Goal: Task Accomplishment & Management: Use online tool/utility

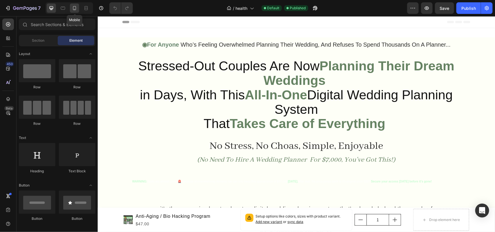
click at [73, 8] on icon at bounding box center [74, 8] width 3 height 4
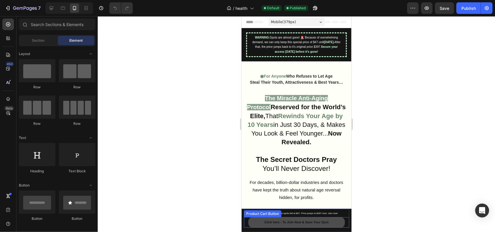
click at [249, 223] on button "Click here - To Join Now & Save Your Spot" at bounding box center [296, 222] width 97 height 10
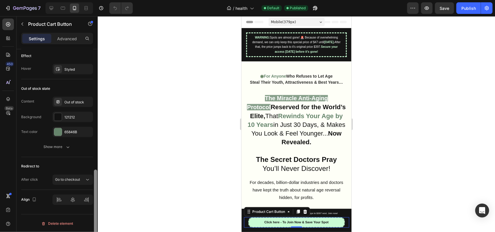
scroll to position [424, 0]
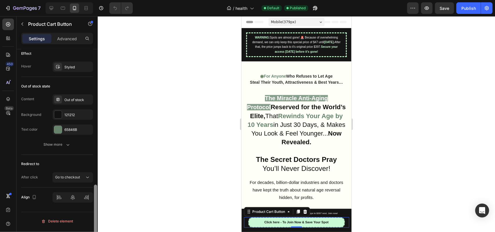
drag, startPoint x: 95, startPoint y: 79, endPoint x: 100, endPoint y: 221, distance: 142.3
click at [100, 0] on div "7 / health Default Published Preview Save Publish 450 Beta Sections(18) Element…" at bounding box center [247, 0] width 495 height 0
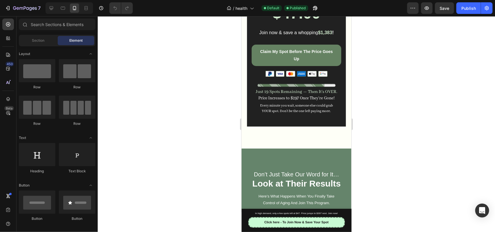
scroll to position [1351, 0]
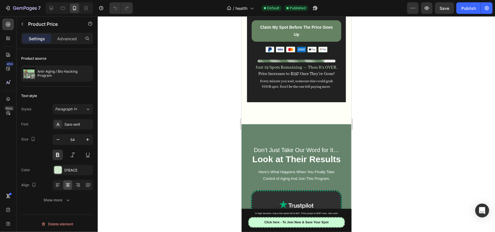
click at [167, 68] on div at bounding box center [297, 124] width 398 height 216
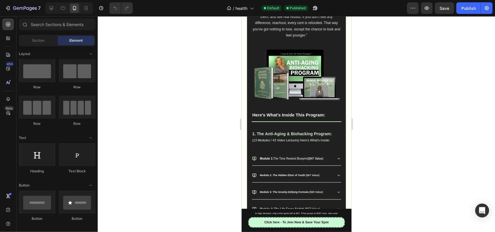
scroll to position [768, 0]
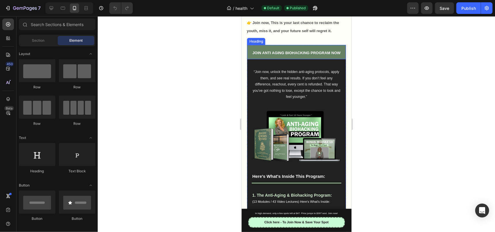
click at [287, 55] on strong "JOIN ANTI AGING BIOHACKING PROGRAM NOW" at bounding box center [297, 53] width 88 height 4
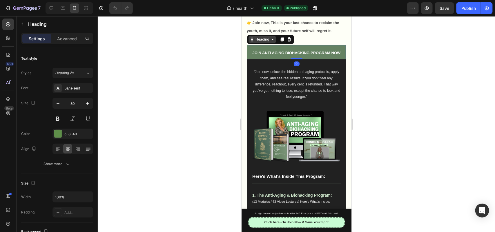
click at [267, 43] on div "Heading" at bounding box center [262, 39] width 28 height 7
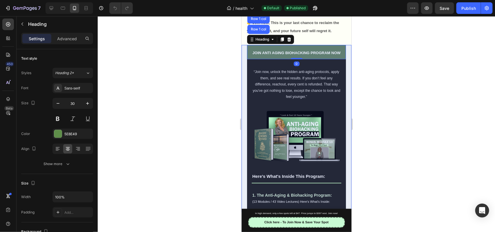
click at [252, 13] on div "Section" at bounding box center [256, 7] width 19 height 9
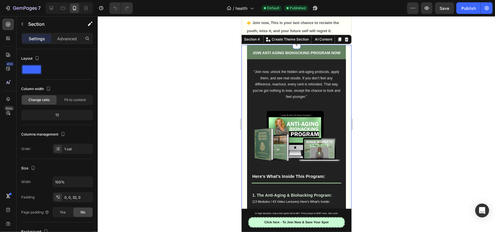
drag, startPoint x: 205, startPoint y: 160, endPoint x: 230, endPoint y: 179, distance: 31.4
click at [205, 160] on div at bounding box center [297, 124] width 398 height 216
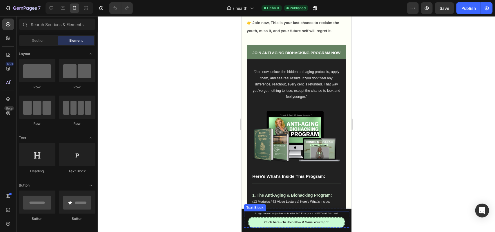
click at [244, 212] on div "In high demand, only a few spots left at $47. Price jumps to $397 next. Join no…" at bounding box center [296, 213] width 105 height 5
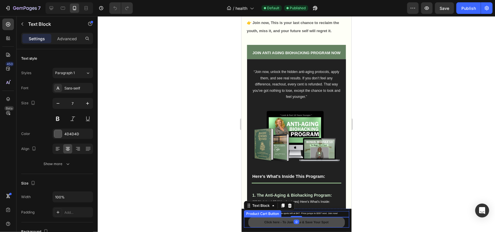
click at [253, 224] on button "Click here - To Join Now & Save Your Spot" at bounding box center [296, 222] width 97 height 10
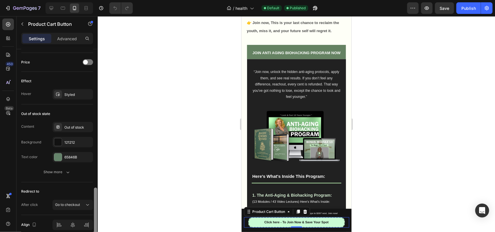
scroll to position [424, 0]
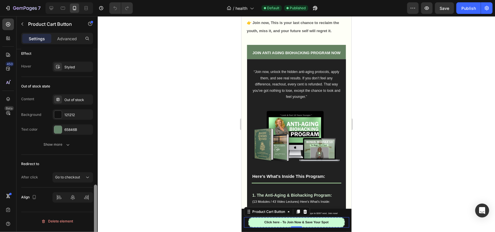
drag, startPoint x: 96, startPoint y: 108, endPoint x: 118, endPoint y: 247, distance: 140.3
click at [118, 0] on html "7 / health Default Published Preview Save Publish 450 Beta Sections(18) Element…" at bounding box center [247, 0] width 495 height 0
click at [69, 179] on span "Go to checkout" at bounding box center [67, 178] width 25 height 4
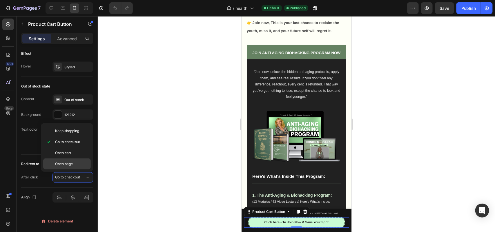
click at [74, 165] on p "Open page" at bounding box center [71, 164] width 33 height 5
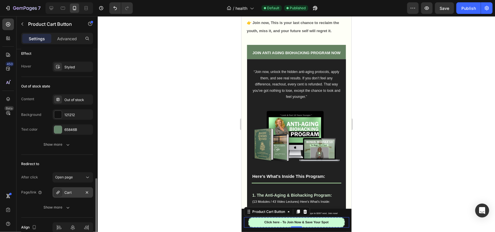
click at [77, 194] on div "Cart" at bounding box center [72, 193] width 17 height 5
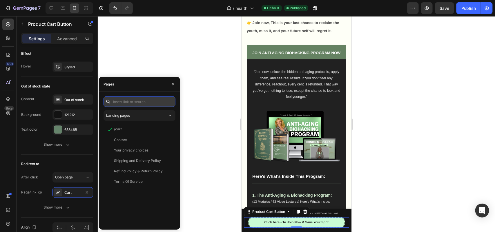
click at [125, 97] on input "text" at bounding box center [140, 102] width 72 height 10
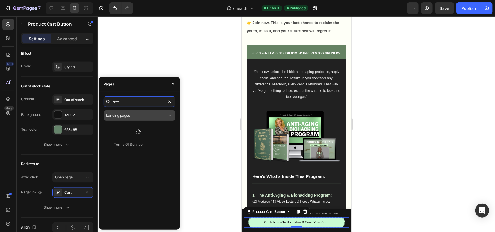
type input "sec"
click at [129, 118] on span "Landing pages" at bounding box center [118, 115] width 24 height 5
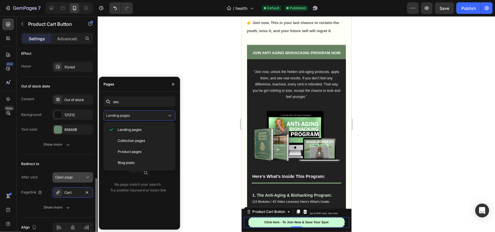
click at [70, 177] on span "Open page" at bounding box center [64, 178] width 18 height 4
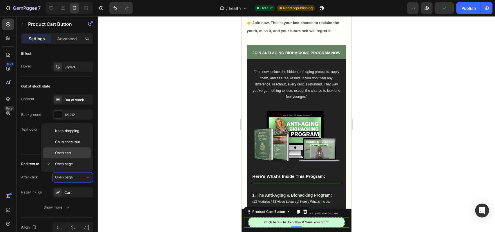
click at [67, 152] on span "Open cart" at bounding box center [63, 153] width 16 height 5
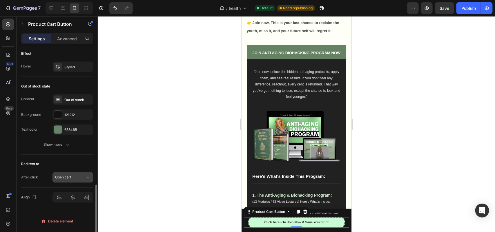
click at [73, 174] on button "Open cart" at bounding box center [73, 178] width 41 height 10
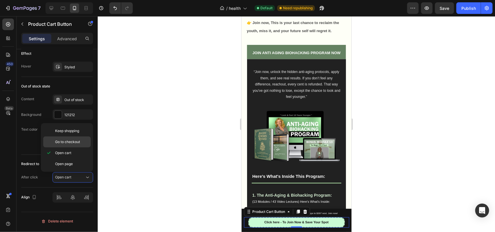
click at [70, 144] on span "Go to checkout" at bounding box center [67, 142] width 25 height 5
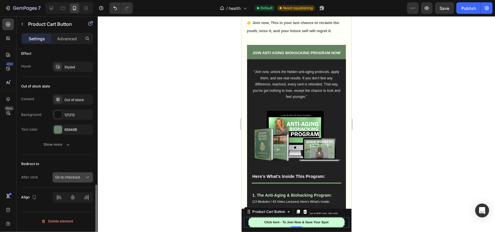
click at [76, 176] on div "Go to checkout" at bounding box center [72, 178] width 35 height 6
drag, startPoint x: 137, startPoint y: 129, endPoint x: 25, endPoint y: 101, distance: 114.9
click at [137, 129] on div at bounding box center [297, 124] width 398 height 216
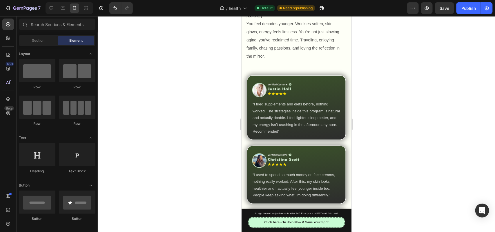
scroll to position [3797, 0]
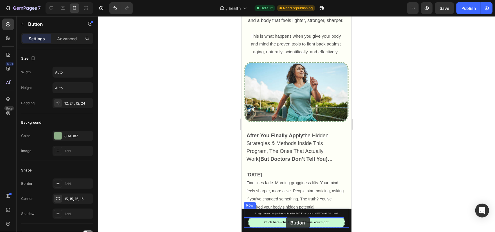
drag, startPoint x: 246, startPoint y: 77, endPoint x: 285, endPoint y: 216, distance: 143.8
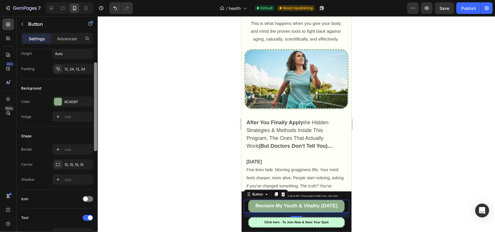
scroll to position [36, 0]
drag, startPoint x: 94, startPoint y: 128, endPoint x: 93, endPoint y: 143, distance: 15.1
click at [93, 143] on div at bounding box center [95, 146] width 4 height 200
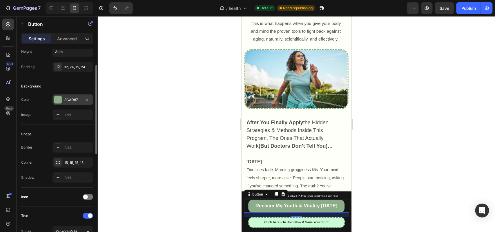
click at [63, 102] on div "8CAD87" at bounding box center [73, 100] width 41 height 10
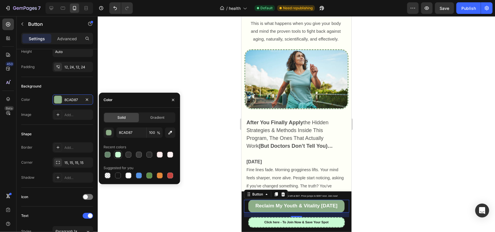
click at [118, 158] on div at bounding box center [118, 155] width 7 height 7
type input "C9FCD4"
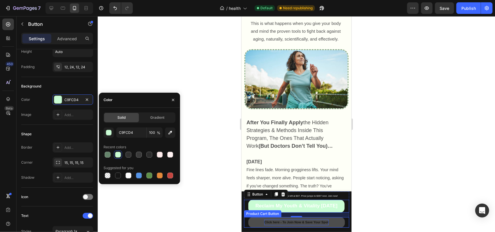
click at [277, 222] on strong "Click here - To Join Now & Save Your Spot" at bounding box center [296, 223] width 64 height 6
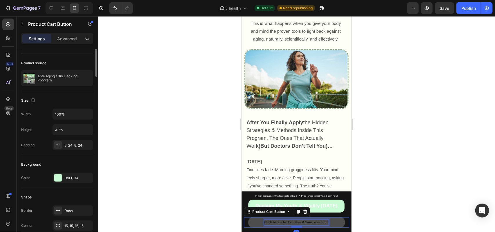
scroll to position [0, 0]
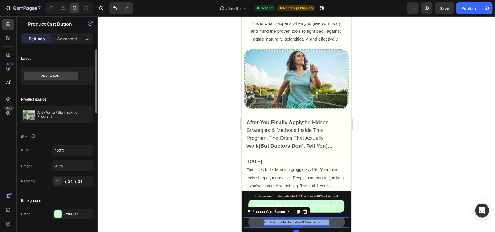
click at [277, 222] on strong "Click here - To Join Now & Save Your Spot" at bounding box center [296, 222] width 64 height 3
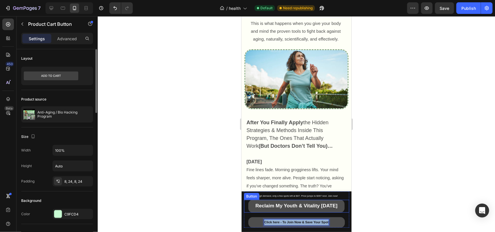
copy strong "Click here - To Join Now & Save Your Spot"
click at [322, 205] on span "Reclaim My Youth & Vitality [DATE]" at bounding box center [296, 206] width 82 height 6
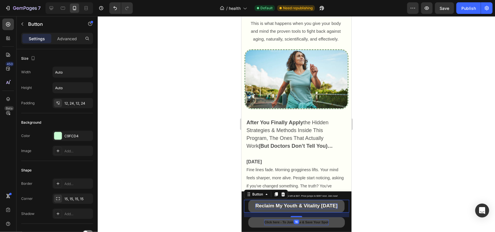
click at [322, 205] on span "Reclaim My Youth & Vitality [DATE]" at bounding box center [296, 206] width 82 height 6
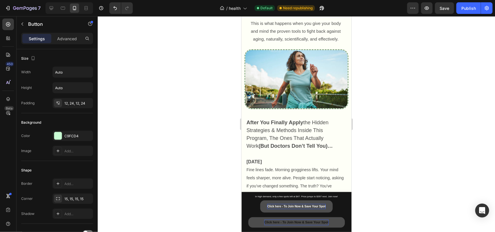
click at [203, 199] on div at bounding box center [297, 124] width 398 height 216
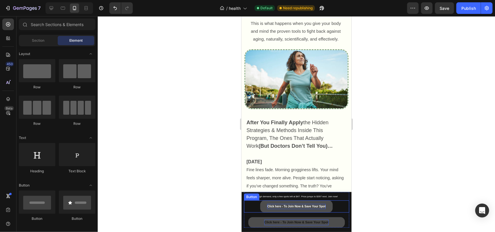
click at [264, 210] on link "Click here - To Join Now & Save Your Spot" at bounding box center [296, 207] width 72 height 12
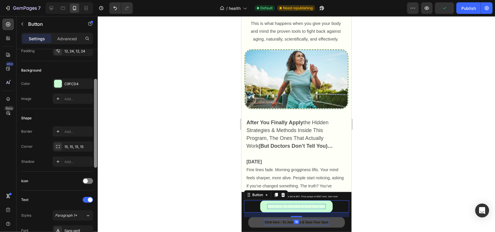
scroll to position [57, 0]
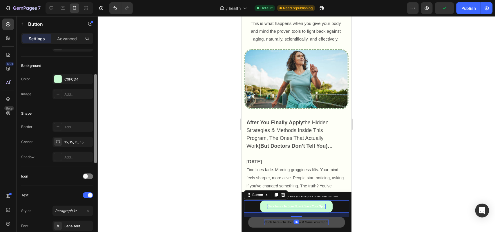
drag, startPoint x: 97, startPoint y: 142, endPoint x: 97, endPoint y: 158, distance: 15.4
click at [97, 158] on div at bounding box center [95, 118] width 3 height 89
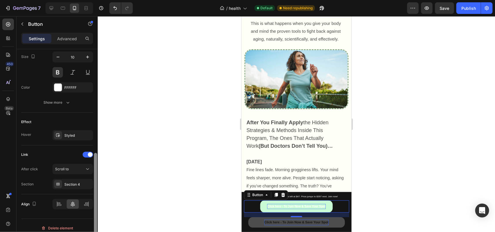
scroll to position [238, 0]
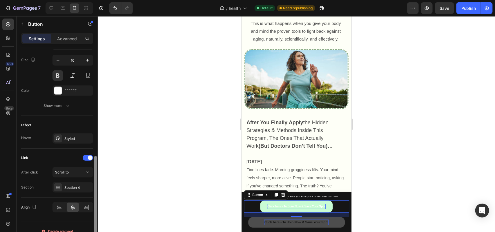
drag, startPoint x: 95, startPoint y: 105, endPoint x: 103, endPoint y: 186, distance: 81.4
click at [103, 0] on div "7 / health Default Need republishing Preview Save Publish 450 Beta Sections(18)…" at bounding box center [247, 0] width 495 height 0
click at [66, 88] on div "FFFFFF" at bounding box center [73, 91] width 41 height 10
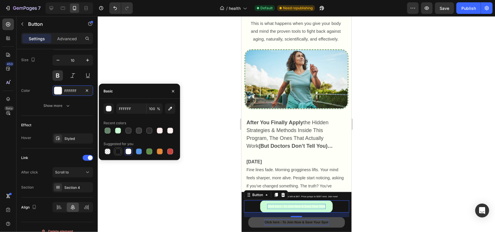
click at [116, 151] on div at bounding box center [118, 152] width 6 height 6
type input "151515"
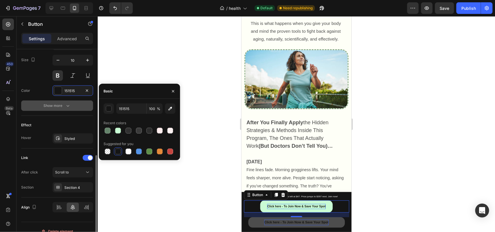
click at [62, 110] on button "Show more" at bounding box center [57, 106] width 72 height 10
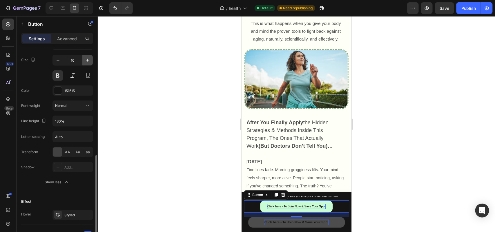
click at [88, 63] on icon "button" at bounding box center [88, 60] width 6 height 6
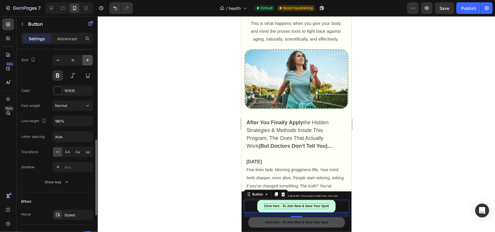
click at [88, 63] on icon "button" at bounding box center [88, 60] width 6 height 6
type input "12"
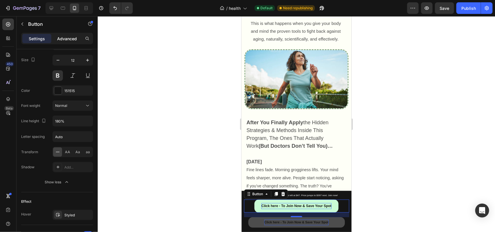
click at [66, 41] on p "Advanced" at bounding box center [67, 39] width 20 height 6
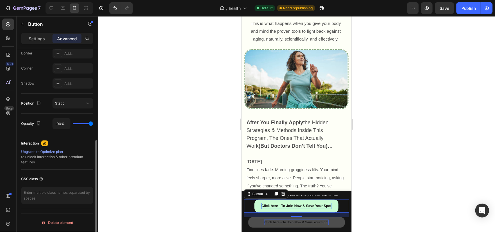
scroll to position [168, 0]
click at [36, 37] on p "Settings" at bounding box center [37, 39] width 16 height 6
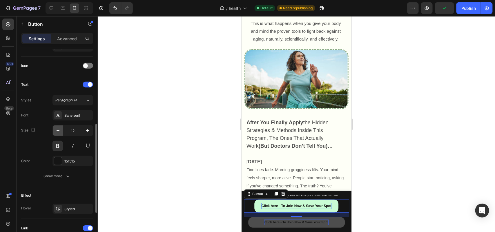
click at [59, 129] on icon "button" at bounding box center [58, 131] width 6 height 6
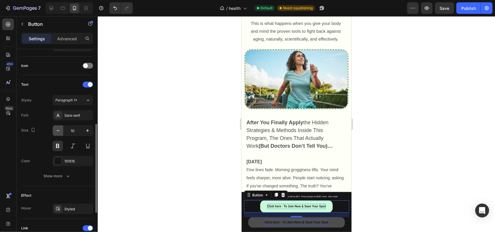
click at [59, 129] on icon "button" at bounding box center [58, 131] width 6 height 6
type input "9"
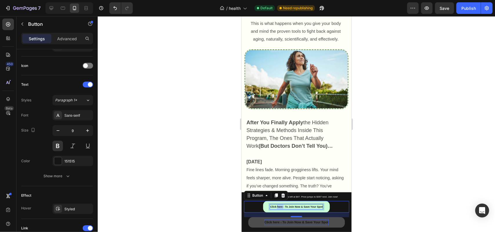
click at [279, 208] on strong "Click here - To Join Now & Save Your Spot" at bounding box center [296, 206] width 53 height 3
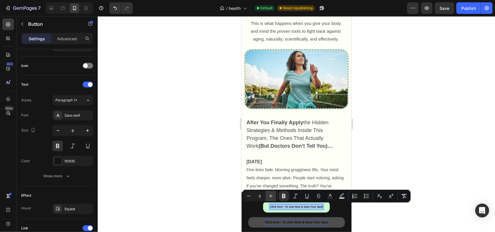
click at [268, 198] on button "Plus" at bounding box center [271, 196] width 10 height 10
type input "13"
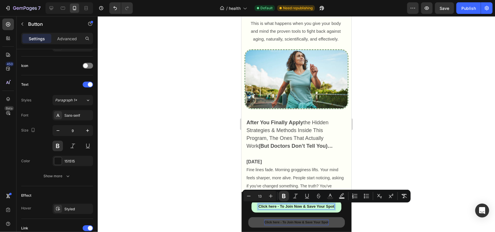
click at [149, 197] on div at bounding box center [297, 124] width 398 height 216
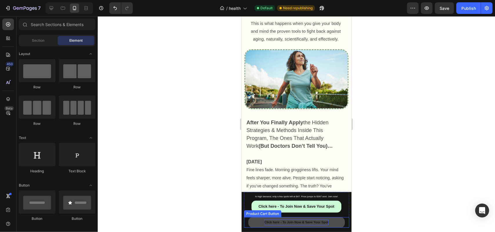
click at [259, 220] on button "Click here - To Join Now & Save Your Spot" at bounding box center [296, 222] width 97 height 10
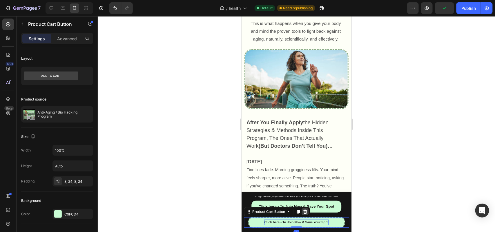
click at [307, 213] on icon at bounding box center [305, 212] width 5 height 5
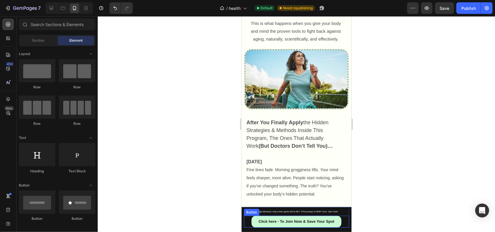
click at [245, 221] on div "Click here - To Join Now & Save Your Spot Button" at bounding box center [296, 222] width 105 height 12
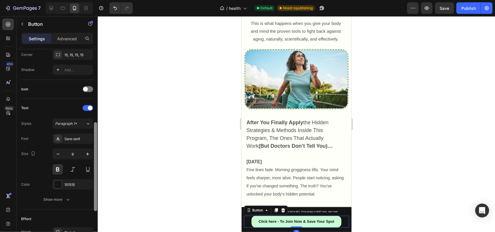
scroll to position [152, 0]
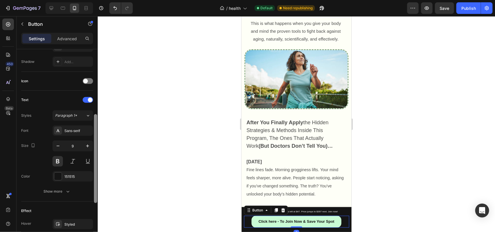
drag, startPoint x: 95, startPoint y: 110, endPoint x: 106, endPoint y: 176, distance: 66.8
click at [106, 0] on div "7 / health Default Need republishing Preview Save Publish 450 Beta Sections(18)…" at bounding box center [247, 0] width 495 height 0
click at [58, 148] on icon "button" at bounding box center [58, 146] width 6 height 6
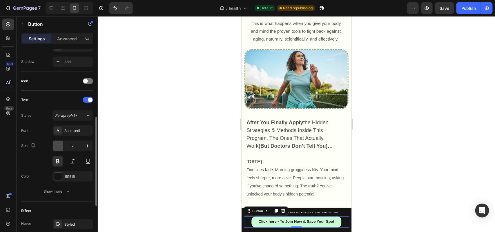
click at [58, 148] on icon "button" at bounding box center [58, 146] width 6 height 6
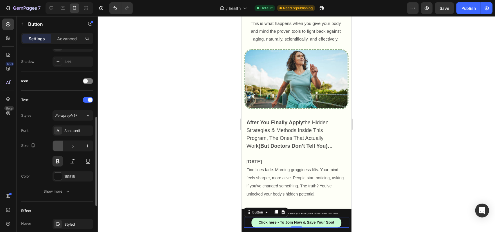
type input "4"
click at [149, 134] on div at bounding box center [297, 124] width 398 height 216
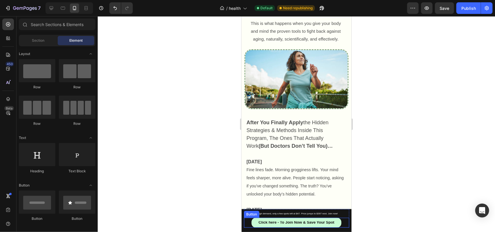
click at [254, 222] on link "Click here - To Join Now & Save Your Spot" at bounding box center [297, 223] width 90 height 10
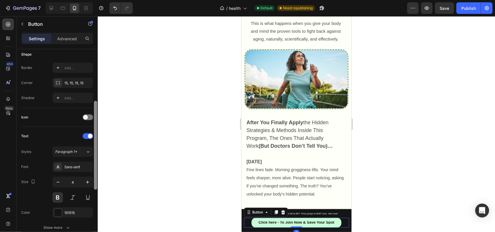
drag, startPoint x: 96, startPoint y: 111, endPoint x: 103, endPoint y: 161, distance: 50.7
click at [103, 0] on div "7 / health Default Need republishing Preview Save Publish 450 Beta Sections(18)…" at bounding box center [247, 0] width 495 height 0
click at [89, 182] on icon "button" at bounding box center [88, 181] width 6 height 6
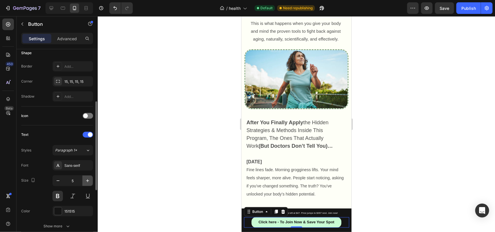
type input "6"
click at [460, 6] on button "Publish" at bounding box center [469, 8] width 24 height 12
drag, startPoint x: 190, startPoint y: 133, endPoint x: 240, endPoint y: 112, distance: 53.9
click at [192, 131] on div at bounding box center [297, 124] width 398 height 216
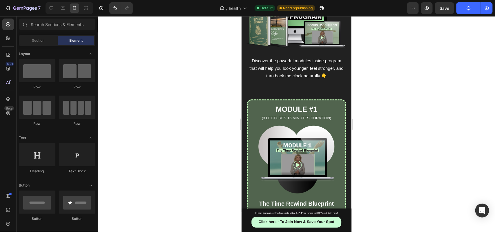
scroll to position [4687, 0]
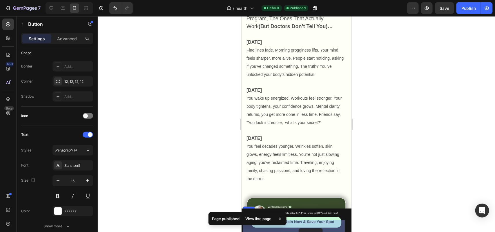
scroll to position [4256, 0]
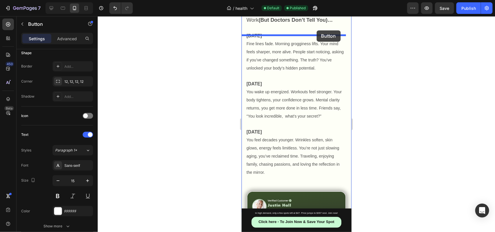
drag, startPoint x: 246, startPoint y: 133, endPoint x: 317, endPoint y: 30, distance: 125.2
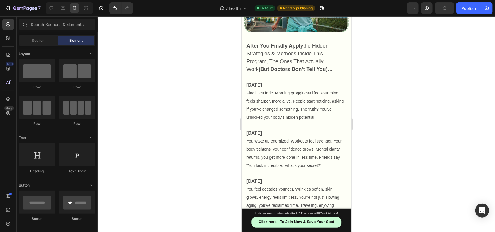
scroll to position [4283, 0]
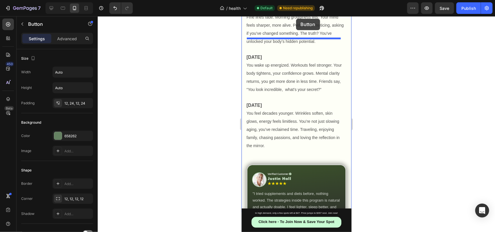
drag, startPoint x: 252, startPoint y: 59, endPoint x: 296, endPoint y: 19, distance: 59.8
click at [296, 19] on div "Mobile ( 379 px) iPhone 13 Mini iPhone 13 Pro iPhone 11 Pro Max iPhone 15 Pro M…" at bounding box center [296, 129] width 110 height 8793
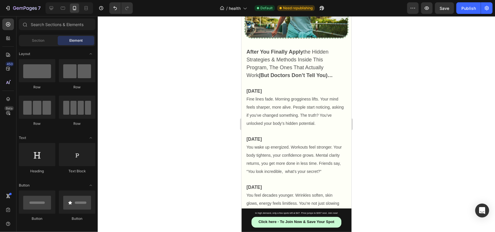
scroll to position [4231, 0]
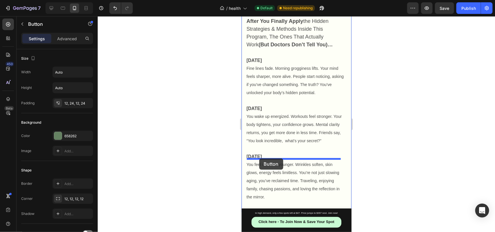
drag, startPoint x: 246, startPoint y: 154, endPoint x: 259, endPoint y: 158, distance: 13.8
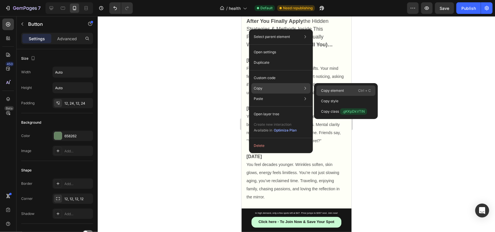
drag, startPoint x: 327, startPoint y: 89, endPoint x: 79, endPoint y: 88, distance: 248.2
click at [327, 89] on p "Copy element" at bounding box center [332, 90] width 23 height 5
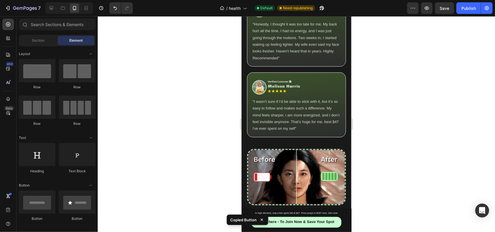
scroll to position [3666, 0]
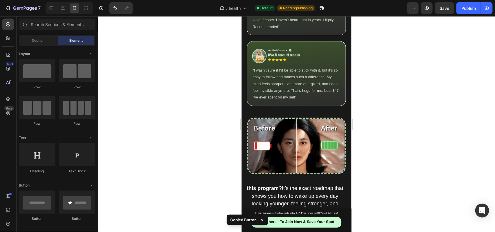
click at [297, 185] on span "this program? It’s the exact roadmap that shows you how to wake up every day lo…" at bounding box center [295, 203] width 97 height 36
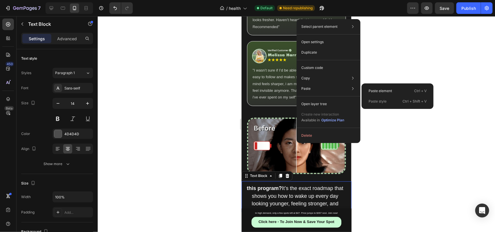
drag, startPoint x: 376, startPoint y: 89, endPoint x: 371, endPoint y: 96, distance: 8.3
click at [376, 90] on p "Paste element" at bounding box center [381, 91] width 24 height 5
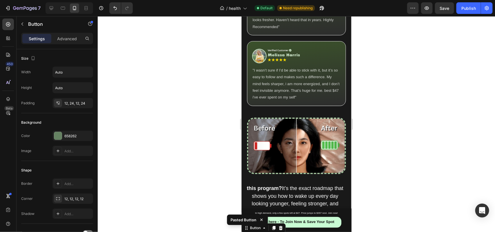
drag, startPoint x: 197, startPoint y: 178, endPoint x: 15, endPoint y: 132, distance: 187.7
click at [197, 178] on div at bounding box center [297, 124] width 398 height 216
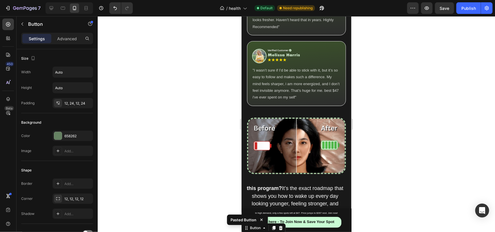
click at [136, 168] on div at bounding box center [297, 124] width 398 height 216
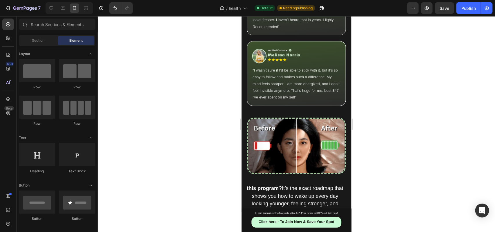
scroll to position [3713, 0]
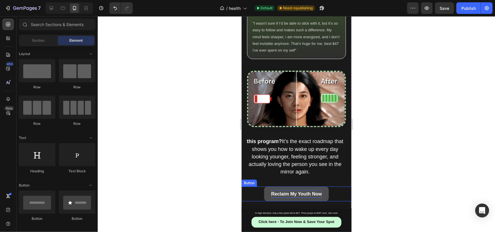
click at [295, 192] on strong "Reclaim My Youth Now" at bounding box center [296, 194] width 51 height 5
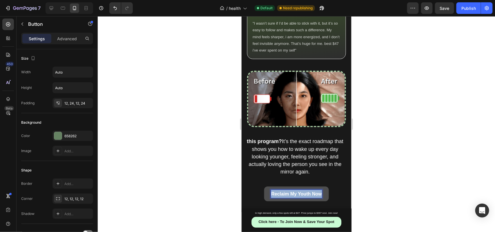
click at [295, 192] on strong "Reclaim My Youth Now" at bounding box center [296, 194] width 51 height 5
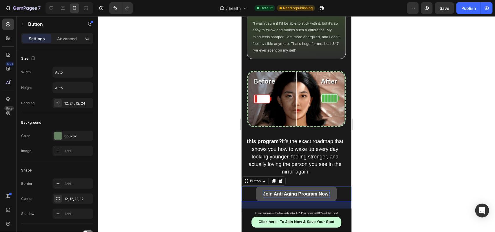
click at [132, 157] on div at bounding box center [297, 124] width 398 height 216
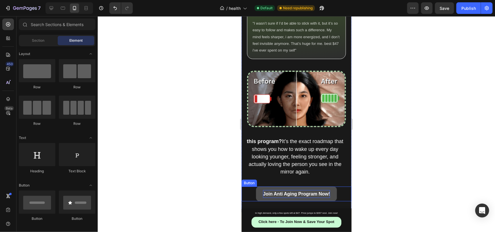
click at [250, 187] on div "Join Anti Aging Program Now! Button" at bounding box center [296, 194] width 110 height 15
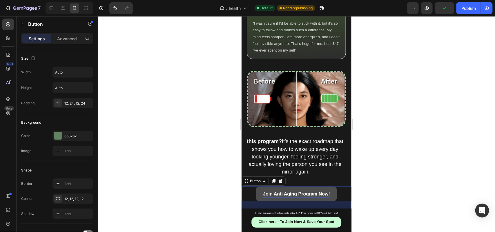
drag, startPoint x: 296, startPoint y: 130, endPoint x: 297, endPoint y: 109, distance: 21.5
click at [297, 187] on div "Join Anti Aging Program Now! Button 35" at bounding box center [296, 194] width 110 height 15
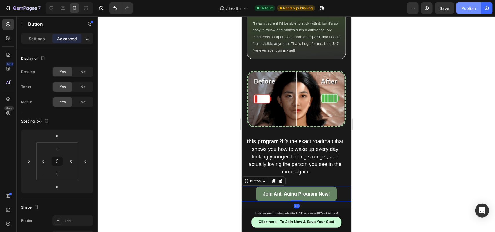
click at [473, 6] on div "Publish" at bounding box center [469, 8] width 15 height 6
click at [182, 95] on div at bounding box center [297, 124] width 398 height 216
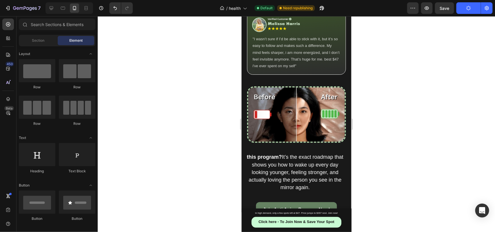
scroll to position [3650, 0]
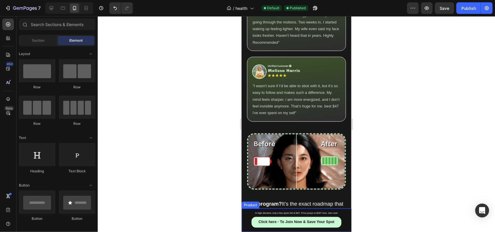
click at [242, 212] on div "Product Images Anti-Aging / Bio Hacking Program Product Title $47.00 Product Pr…" at bounding box center [296, 221] width 110 height 24
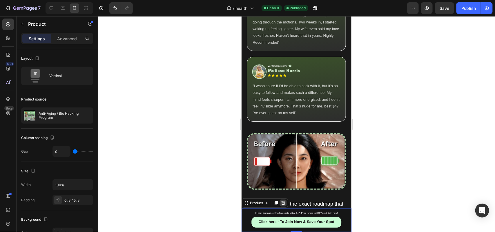
click at [281, 203] on icon at bounding box center [283, 203] width 5 height 5
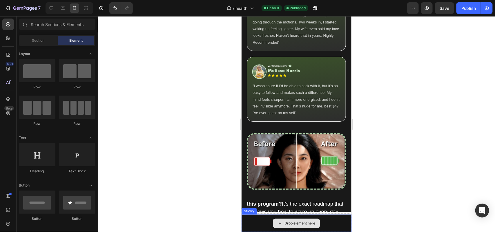
click at [257, 221] on div "Drop element here" at bounding box center [296, 223] width 110 height 17
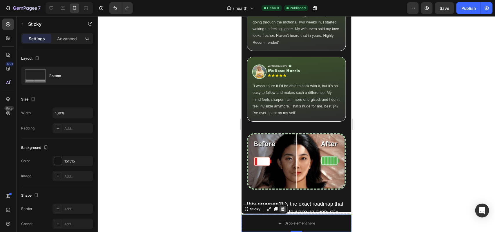
click at [284, 209] on icon at bounding box center [282, 209] width 5 height 5
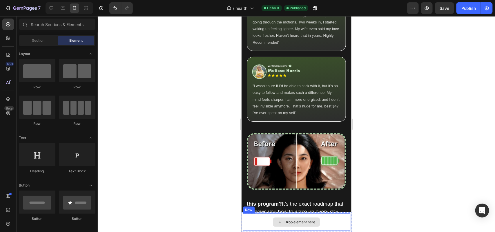
click at [247, 219] on div "Drop element here" at bounding box center [297, 222] width 108 height 17
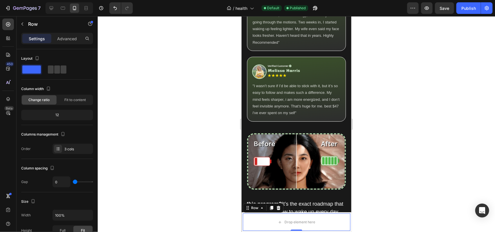
click at [283, 207] on div "Row" at bounding box center [263, 207] width 41 height 9
click at [281, 206] on div at bounding box center [278, 208] width 7 height 7
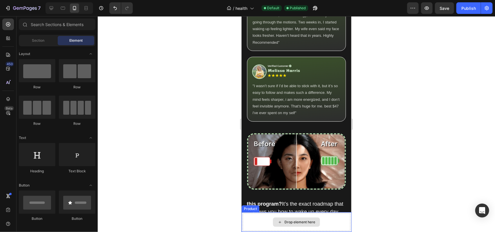
click at [257, 218] on div "Drop element here" at bounding box center [297, 222] width 108 height 17
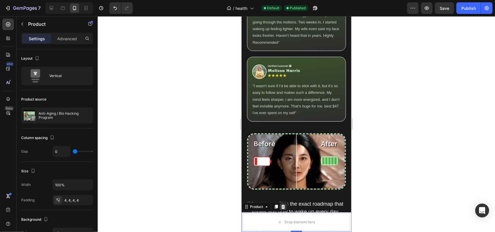
click at [283, 209] on icon at bounding box center [283, 207] width 5 height 5
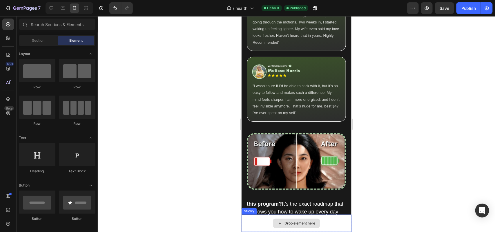
click at [264, 224] on div "Drop element here" at bounding box center [296, 223] width 110 height 17
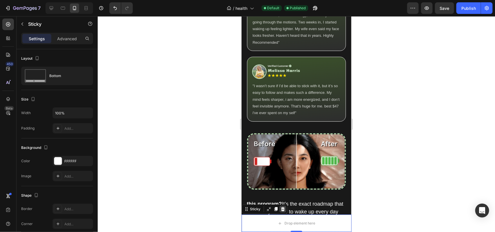
click at [284, 207] on icon at bounding box center [282, 209] width 5 height 5
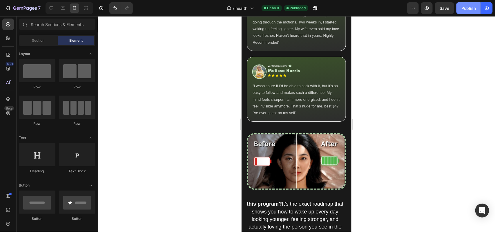
click at [462, 8] on div "Publish" at bounding box center [469, 8] width 15 height 6
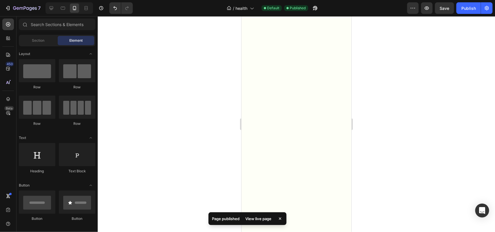
scroll to position [0, 0]
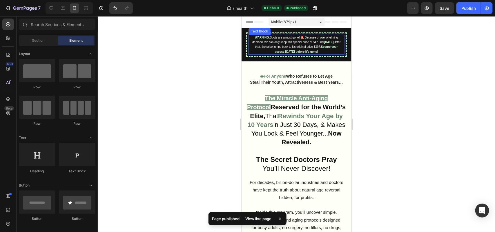
click at [304, 48] on p "WARNING: Spots are almost gone! 🚨 Because of overwhelming demand, we can only k…" at bounding box center [296, 44] width 89 height 19
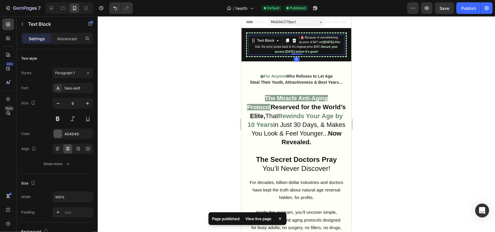
click at [313, 50] on strong "Secure your access [DATE] before it’s gone!" at bounding box center [306, 49] width 63 height 8
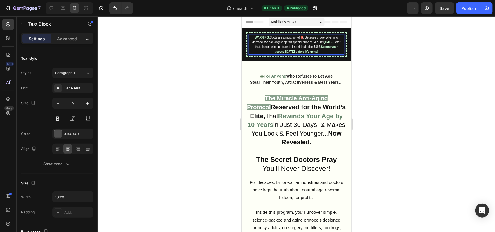
click at [286, 51] on strong "Secure your access [DATE] before it’s gone!" at bounding box center [306, 49] width 63 height 8
click at [324, 44] on strong "[DATE]." at bounding box center [329, 41] width 10 height 3
click at [467, 7] on div "Publish" at bounding box center [469, 8] width 15 height 6
click at [285, 51] on strong "Secure your access [DATE] before it’s gone!" at bounding box center [306, 49] width 63 height 8
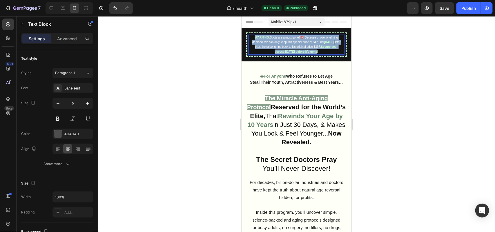
click at [285, 51] on strong "Secure your access [DATE] before it’s gone!" at bounding box center [306, 49] width 63 height 8
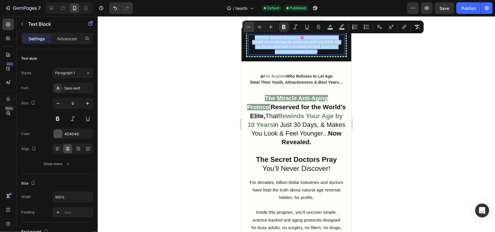
click at [252, 28] on button "Minus" at bounding box center [249, 27] width 10 height 10
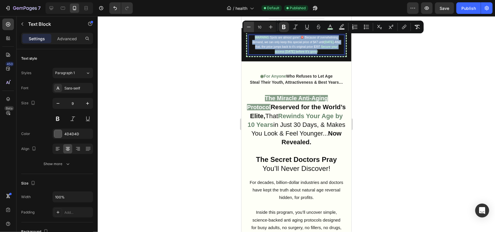
type input "9"
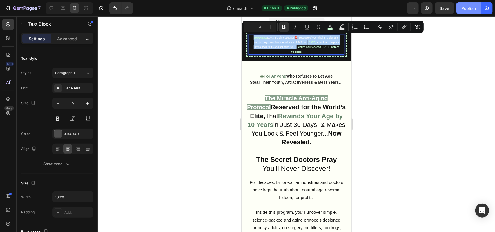
click at [464, 9] on div "Publish" at bounding box center [469, 8] width 15 height 6
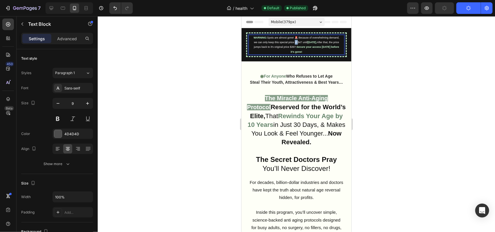
click at [308, 42] on span "Spots are almost gone! 🚨 Because of overwhelming demand, we can only keep this …" at bounding box center [297, 40] width 86 height 8
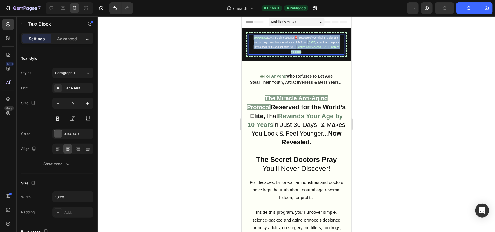
click at [308, 42] on span "Spots are almost gone! 🚨 Because of overwhelming demand, we can only keep this …" at bounding box center [297, 40] width 86 height 8
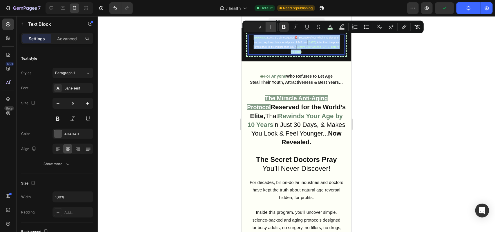
click at [269, 26] on icon "Editor contextual toolbar" at bounding box center [271, 27] width 6 height 6
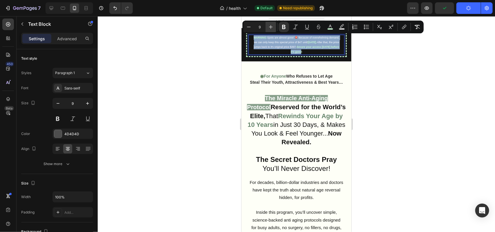
type input "10"
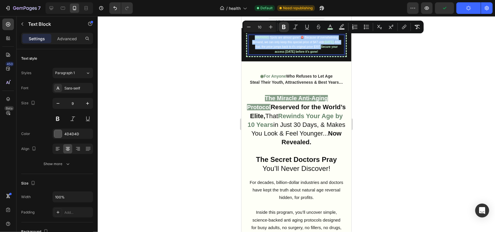
click at [178, 64] on div at bounding box center [297, 124] width 398 height 216
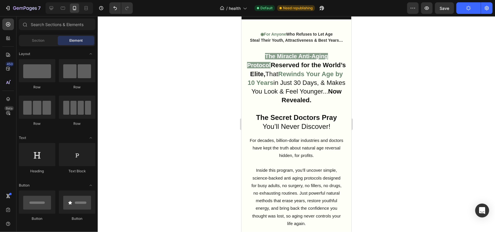
scroll to position [141, 0]
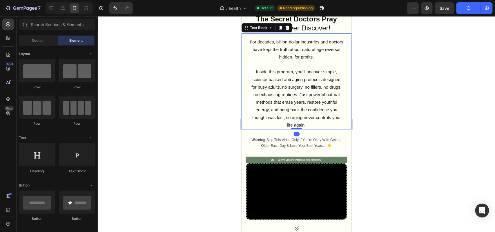
click at [312, 98] on span "Inside this program, you’ll uncover simple, science-backed anti aging protocols…" at bounding box center [296, 98] width 90 height 58
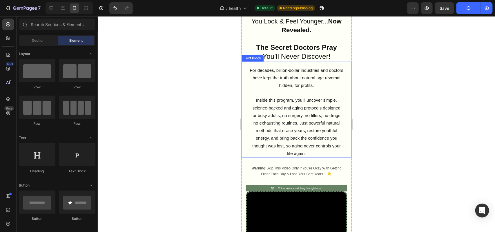
click at [284, 102] on span "Inside this program, you’ll uncover simple, science-backed anti aging protocols…" at bounding box center [296, 127] width 90 height 58
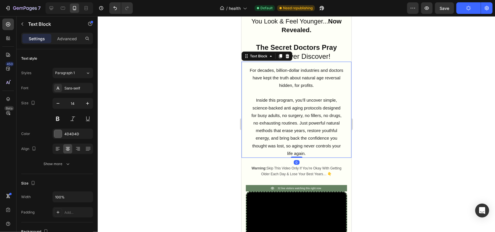
click at [255, 80] on p "For decades, billion-dollar industries and doctors have kept the truth about na…" at bounding box center [296, 77] width 94 height 23
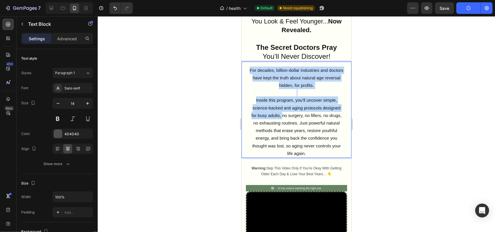
drag, startPoint x: 253, startPoint y: 73, endPoint x: 288, endPoint y: 136, distance: 72.0
click at [290, 120] on div "For decades, billion-dollar industries and doctors have kept the truth about na…" at bounding box center [296, 112] width 95 height 92
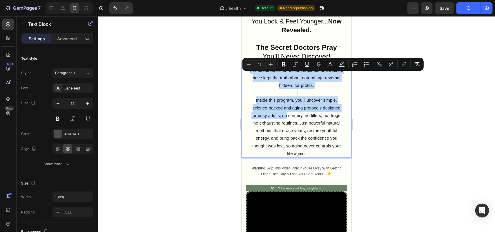
click at [282, 85] on p "For decades, billion-dollar industries and doctors have kept the truth about na…" at bounding box center [296, 77] width 94 height 23
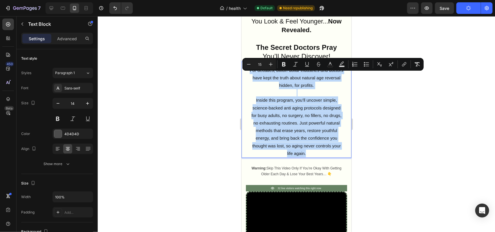
drag, startPoint x: 254, startPoint y: 75, endPoint x: 327, endPoint y: 153, distance: 107.2
click at [327, 153] on div "For decades, billion-dollar industries and doctors have kept the truth about na…" at bounding box center [296, 112] width 95 height 92
copy div "For decades, billion-dollar industries and doctors have kept the truth about na…"
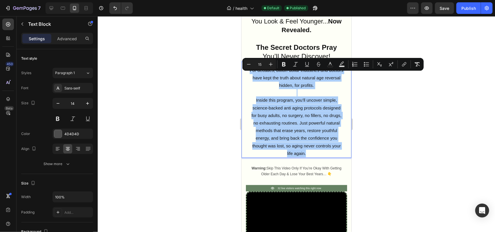
click at [144, 133] on div at bounding box center [297, 124] width 398 height 216
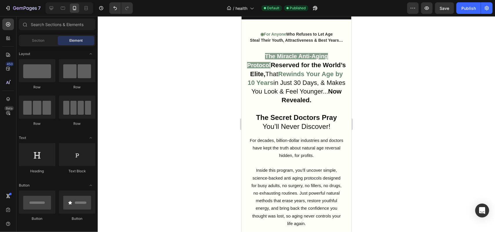
scroll to position [28, 0]
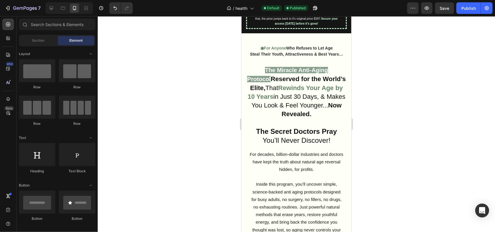
drag, startPoint x: 349, startPoint y: 27, endPoint x: 593, endPoint y: 41, distance: 244.8
click at [273, 172] on span "For decades, billion-dollar industries and doctors have kept the truth about na…" at bounding box center [297, 162] width 94 height 20
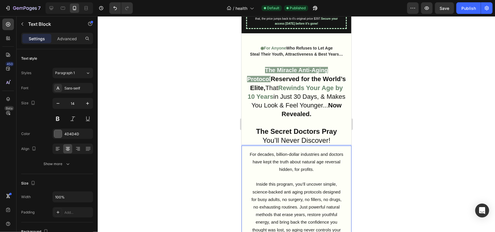
click at [317, 187] on span "Inside this program, you’ll uncover simple, science-backed anti aging protocols…" at bounding box center [296, 211] width 90 height 58
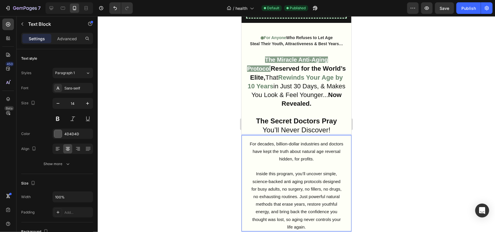
scroll to position [89, 0]
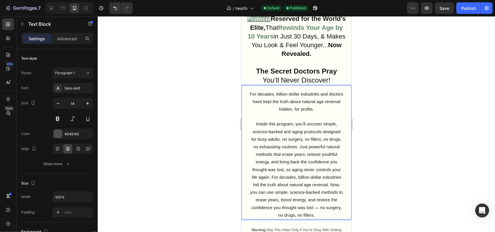
click at [318, 174] on span "Inside this program, you’ll uncover simple, science-backed anti aging protocols…" at bounding box center [296, 169] width 93 height 96
click at [310, 179] on span "Inside this program, you’ll uncover simple, science-backed anti aging protocols…" at bounding box center [296, 169] width 93 height 96
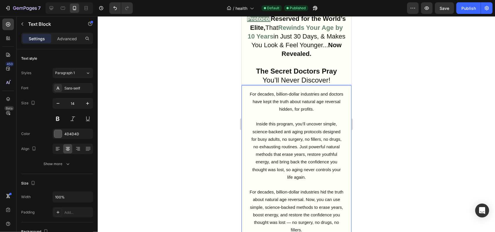
click at [316, 203] on span "For decades, billion-dollar industries hid the truth about natural age reversal…" at bounding box center [297, 211] width 94 height 43
click at [218, 203] on div at bounding box center [297, 124] width 398 height 216
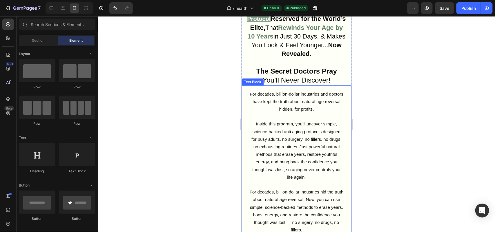
click at [304, 202] on span "For decades, billion-dollar industries hid the truth about natural age reversal…" at bounding box center [297, 211] width 94 height 43
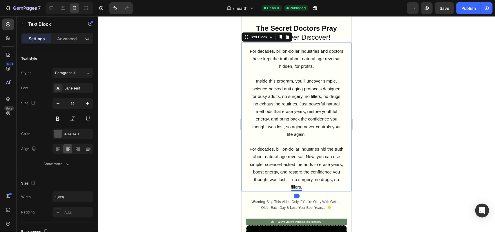
scroll to position [132, 0]
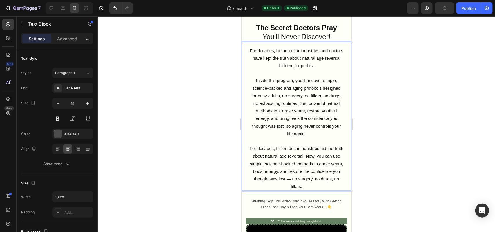
click at [309, 161] on p "For decades, billion-dollar industries hid the truth about natural age reversal…" at bounding box center [296, 168] width 94 height 46
click at [318, 160] on span "For decades, billion-dollar industries hid the truth about natural age reversal…" at bounding box center [297, 167] width 94 height 43
click at [315, 158] on span "For decades, billion-dollar industries hid the truth about natural age reversal…" at bounding box center [297, 167] width 94 height 43
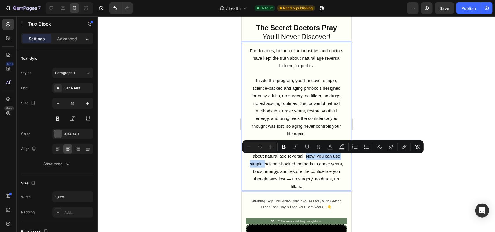
drag, startPoint x: 317, startPoint y: 158, endPoint x: 283, endPoint y: 168, distance: 35.3
click at [283, 168] on span "For decades, billion-dollar industries hid the truth about natural age reversal…" at bounding box center [297, 167] width 94 height 43
click at [287, 166] on span "For decades, billion-dollar industries hid the truth about natural age reversal…" at bounding box center [297, 167] width 94 height 43
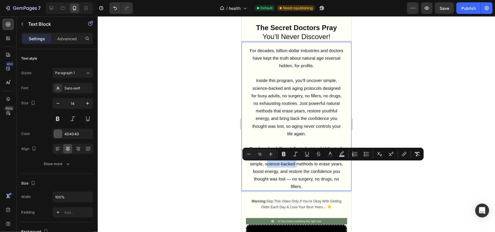
drag, startPoint x: 285, startPoint y: 165, endPoint x: 315, endPoint y: 163, distance: 30.3
click at [315, 163] on span "For decades, billion-dollar industries hid the truth about natural age reversal…" at bounding box center [297, 167] width 94 height 43
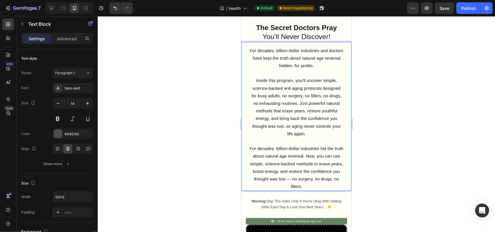
click at [309, 170] on span "For decades, billion-dollar industries hid the truth about natural age reversal…" at bounding box center [297, 167] width 94 height 43
click at [281, 168] on span "For decades, billion-dollar industries hid the truth about natural age reversal…" at bounding box center [297, 167] width 94 height 43
click at [318, 158] on span "For decades, billion-dollar industries hid the truth about natural age reversal…" at bounding box center [297, 167] width 94 height 43
click at [326, 159] on span "For decades, billion-dollar industries hid the truth about natural age reversal…" at bounding box center [297, 167] width 94 height 43
click at [328, 160] on span "For decades, billion-dollar industries hid the truth about natural age reversal…" at bounding box center [297, 167] width 94 height 43
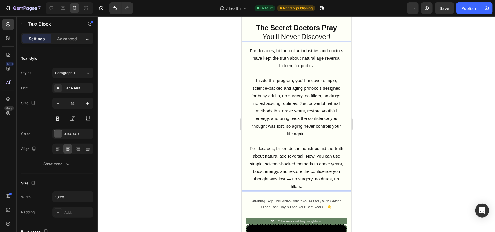
click at [327, 160] on span "For decades, billion-dollar industries hid the truth about natural age reversal…" at bounding box center [297, 167] width 94 height 43
click at [297, 165] on span "For decades, billion-dollar industries hid the truth about natural age reversal…" at bounding box center [297, 167] width 94 height 43
click at [298, 167] on span "For decades, billion-dollar industries hid the truth about natural age reversal…" at bounding box center [297, 167] width 94 height 43
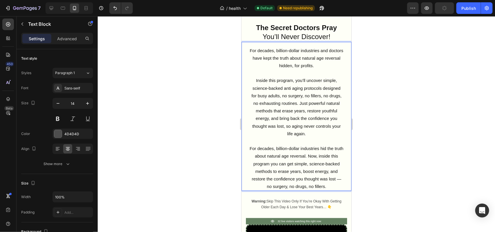
click at [317, 167] on span "For decades, billion-dollar industries hid the truth about natural age reversal…" at bounding box center [297, 167] width 94 height 43
click at [270, 181] on span "For decades, billion-dollar industries hid the truth about natural age reversal…" at bounding box center [297, 167] width 94 height 43
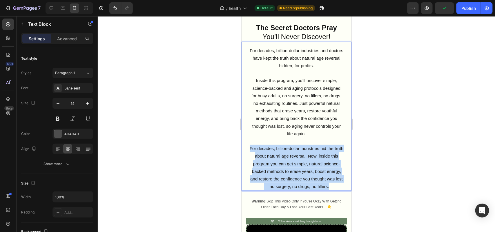
click at [270, 181] on span "For decades, billion-dollar industries hid the truth about natural age reversal…" at bounding box center [297, 167] width 94 height 43
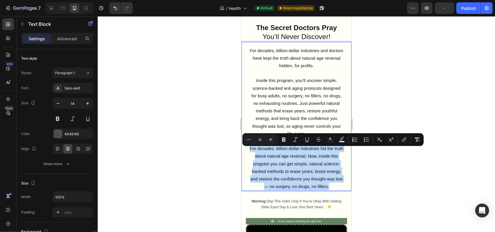
click at [291, 185] on span "For decades, billion-dollar industries hid the truth about natural age reversal…" at bounding box center [297, 167] width 94 height 43
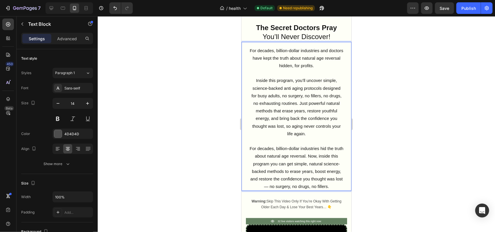
click at [289, 187] on span "For decades, billion-dollar industries hid the truth about natural age reversal…" at bounding box center [297, 167] width 94 height 43
click at [328, 182] on span "For decades, billion-dollar industries hid the truth about natural age reversal…" at bounding box center [297, 167] width 94 height 43
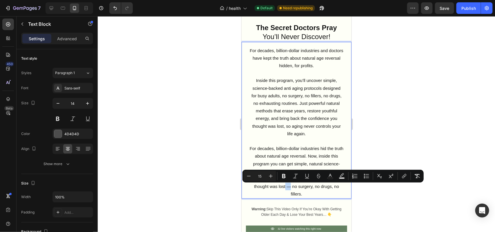
drag, startPoint x: 328, startPoint y: 186, endPoint x: 322, endPoint y: 189, distance: 6.4
click at [322, 189] on span "For decades, billion-dollar industries hid the truth about natural age reversal…" at bounding box center [297, 171] width 94 height 51
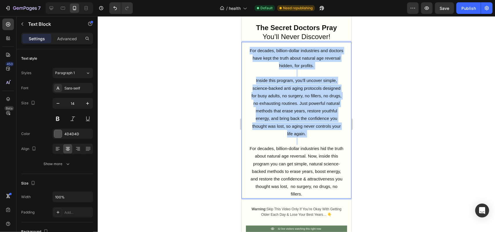
drag, startPoint x: 311, startPoint y: 142, endPoint x: 249, endPoint y: 54, distance: 107.6
click at [249, 54] on div "For decades, billion-dollar industries and doctors have kept the truth about na…" at bounding box center [296, 122] width 95 height 153
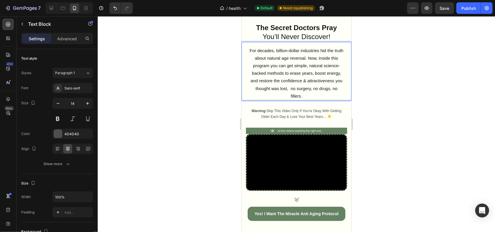
click at [315, 64] on span "For decades, billion-dollar industries hid the truth about natural age reversal…" at bounding box center [297, 73] width 94 height 51
click at [315, 73] on span "For decades, billion-dollar industries hid the truth about natural age reversal…" at bounding box center [297, 73] width 94 height 51
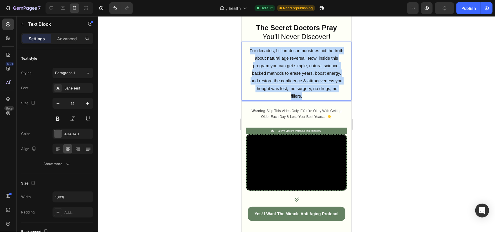
click at [315, 73] on span "For decades, billion-dollar industries hid the truth about natural age reversal…" at bounding box center [297, 73] width 94 height 51
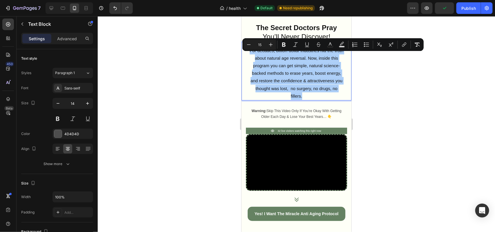
click at [218, 61] on div at bounding box center [297, 124] width 398 height 216
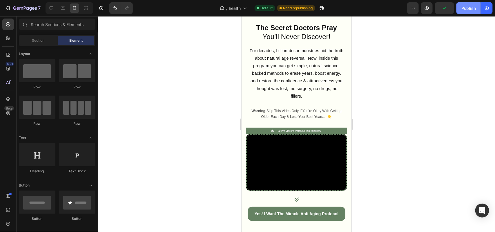
click at [474, 9] on div "Publish" at bounding box center [469, 8] width 15 height 6
click at [208, 133] on div at bounding box center [297, 124] width 398 height 216
click at [312, 93] on span "For decades, billion-dollar industries hid the truth about natural age reversal…" at bounding box center [297, 73] width 94 height 51
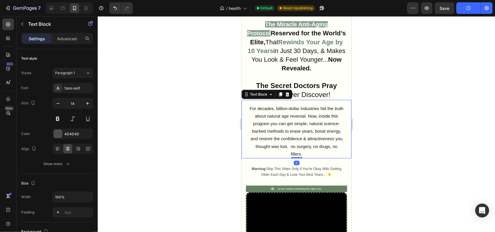
scroll to position [59, 0]
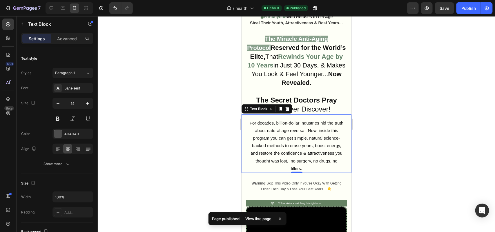
click at [179, 156] on div at bounding box center [297, 124] width 398 height 216
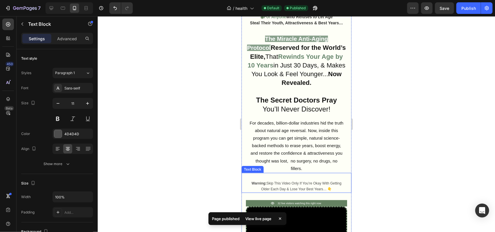
click at [315, 186] on span "Warning: Skip This Video Only If You’re Okay With Getting Older Each Day & Lose…" at bounding box center [297, 186] width 90 height 10
copy span "Warning: Skip This Video Only If You’re Okay With Getting Older Each Day & Lose…"
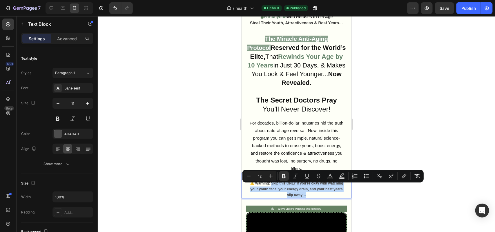
drag, startPoint x: 277, startPoint y: 187, endPoint x: 324, endPoint y: 198, distance: 48.5
click at [324, 198] on p "⚠️ Warning: Skip this ONLY if you’re okay with watching your youth fade, your e…" at bounding box center [296, 189] width 94 height 17
click at [286, 178] on icon "Editor contextual toolbar" at bounding box center [284, 177] width 6 height 6
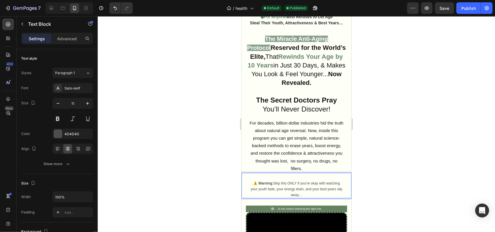
click at [287, 188] on span "⚠️ Warning: Skip this ONLY if you’re okay with watching your youth fade, your e…" at bounding box center [296, 189] width 92 height 16
click at [286, 188] on span "⚠️ Warning: Skip this ONLY if you’re okay with watching your youth fade, your e…" at bounding box center [296, 189] width 92 height 16
click at [260, 185] on strong "⚠️ Warning:" at bounding box center [265, 183] width 20 height 4
click at [258, 185] on strong "⚠️ Warning:" at bounding box center [263, 183] width 20 height 4
click at [198, 188] on div at bounding box center [297, 124] width 398 height 216
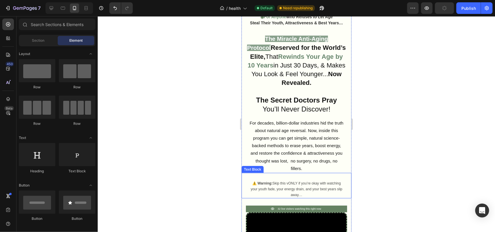
click at [283, 192] on span "⚠️ Warning: Skip this vONLY if you’re okay with watching your youth fade, your …" at bounding box center [296, 189] width 92 height 16
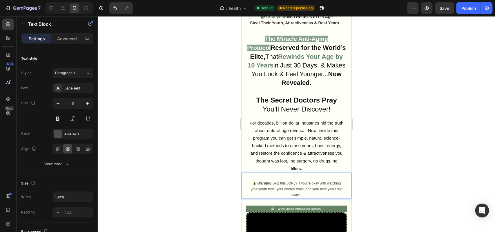
click at [294, 189] on span "⚠️ Warning: Skip this vONLY if you’re okay with watching your youth fade, your …" at bounding box center [296, 189] width 92 height 16
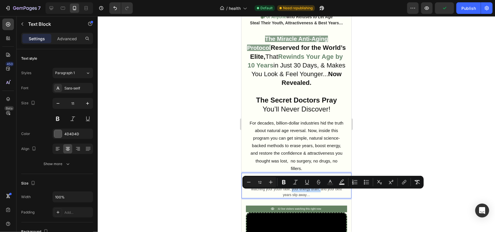
drag, startPoint x: 293, startPoint y: 193, endPoint x: 322, endPoint y: 195, distance: 28.8
click at [322, 195] on span "⚠️ Warning: Skip this video ONLY if you’re okay with watching your youth fade, …" at bounding box center [296, 189] width 91 height 16
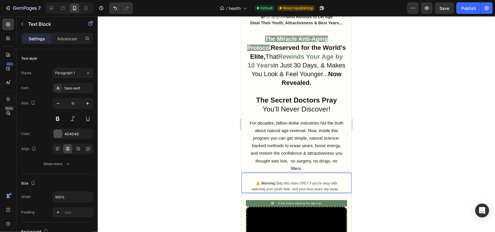
click at [316, 189] on p "⚠️ Warning: Skip this video ONLY if you’re okay with watching your youth fade, …" at bounding box center [296, 187] width 94 height 12
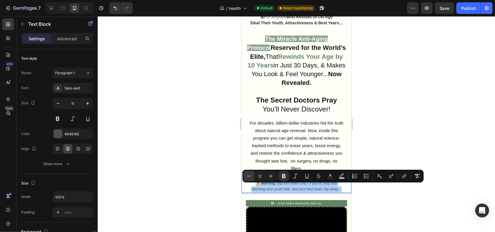
click at [247, 175] on icon "Editor contextual toolbar" at bounding box center [249, 177] width 6 height 6
type input "11"
click at [191, 195] on div at bounding box center [297, 124] width 398 height 216
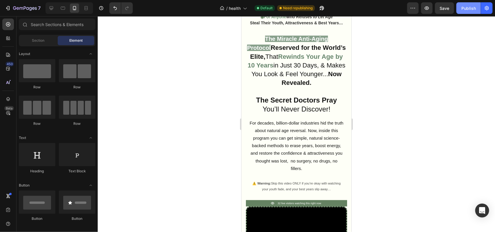
click at [466, 9] on div "Publish" at bounding box center [469, 8] width 15 height 6
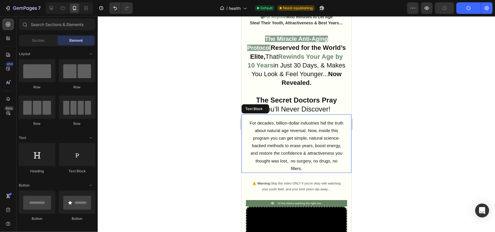
click at [295, 143] on span "For decades, billion-dollar industries hid the truth about natural age reversal…" at bounding box center [297, 145] width 94 height 51
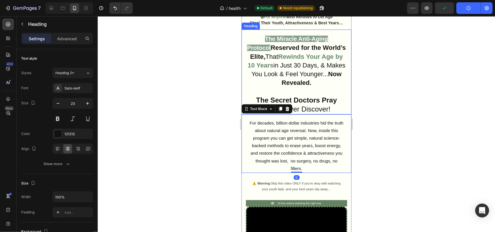
click at [279, 66] on span "in Just 30 Days, & Makes You Look & Feel Younger..." at bounding box center [298, 70] width 94 height 16
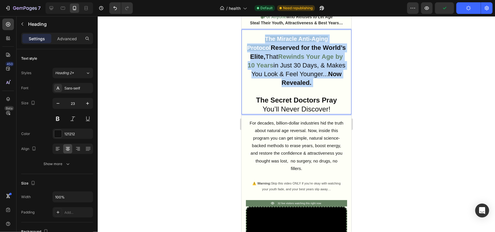
click at [279, 66] on span "in Just 30 Days, & Makes You Look & Feel Younger..." at bounding box center [298, 70] width 94 height 16
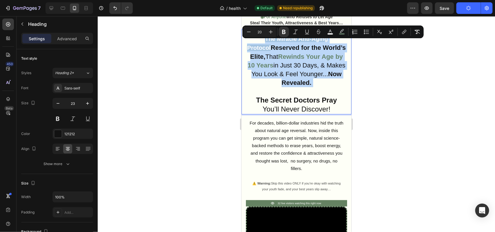
click at [279, 66] on span "in Just 30 Days, & Makes You Look & Feel Younger..." at bounding box center [298, 70] width 94 height 16
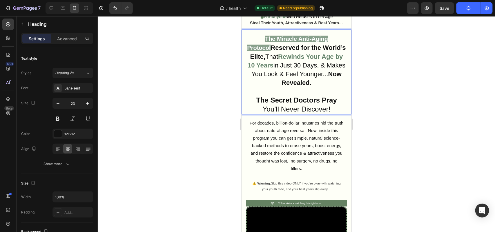
click at [292, 77] on span "in Just 30 Days, & Makes You Look & Feel Younger..." at bounding box center [298, 70] width 94 height 16
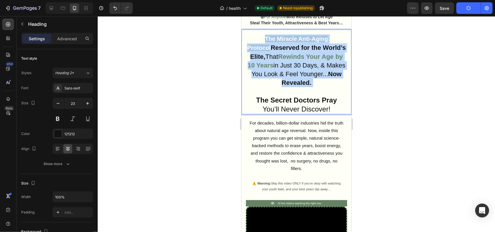
click at [292, 77] on span "in Just 30 Days, & Makes You Look & Feel Younger..." at bounding box center [298, 70] width 94 height 16
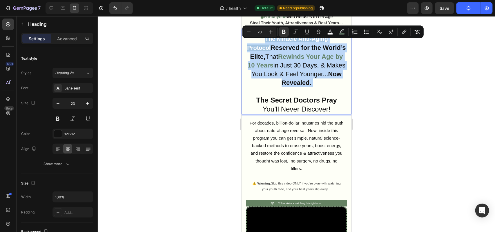
click at [292, 77] on span "in Just 30 Days, & Makes You Look & Feel Younger..." at bounding box center [298, 70] width 94 height 16
type input "22"
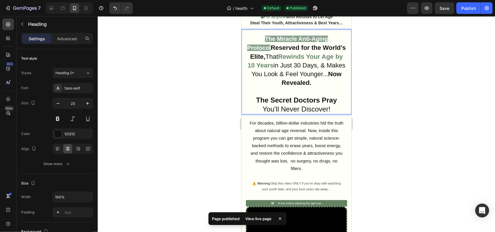
click at [314, 62] on strong "Rewinds Your Age by 10 Years" at bounding box center [295, 61] width 95 height 16
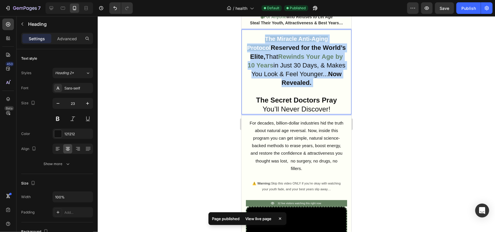
click at [314, 62] on strong "Rewinds Your Age by 10 Years" at bounding box center [295, 61] width 95 height 16
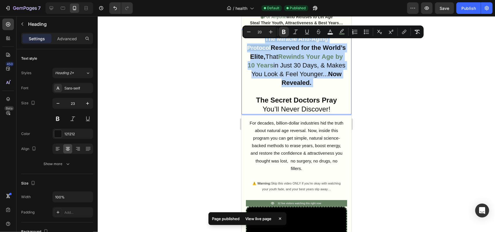
click at [315, 73] on span "in Just 30 Days, & Makes You Look & Feel Younger..." at bounding box center [298, 70] width 94 height 16
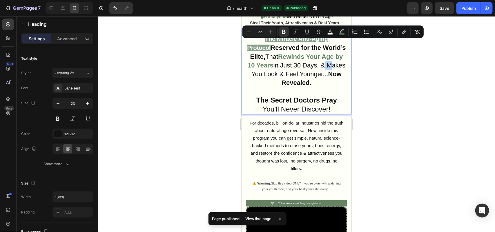
click at [315, 73] on span "in Just 30 Days, & Makes You Look & Feel Younger..." at bounding box center [298, 70] width 94 height 16
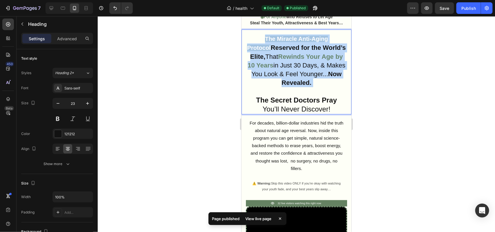
click at [315, 73] on span "in Just 30 Days, & Makes You Look & Feel Younger..." at bounding box center [298, 70] width 94 height 16
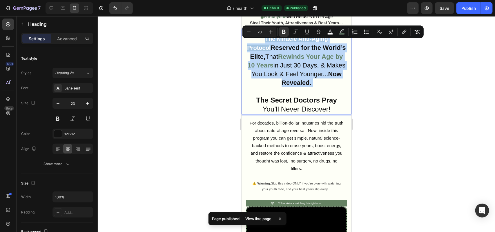
click at [309, 74] on span "in Just 30 Days, & Makes You Look & Feel Younger..." at bounding box center [298, 70] width 94 height 16
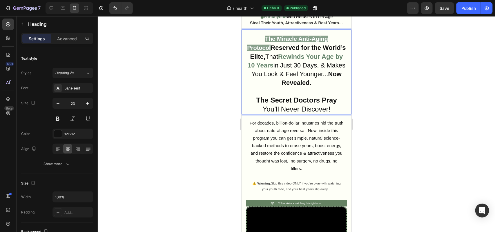
click at [313, 73] on span "in Just 30 Days, & Makes You Look & Feel Younger..." at bounding box center [298, 70] width 94 height 16
click at [310, 73] on span "in Just 30 Days, & Makes You Look & Feel Younger..." at bounding box center [298, 70] width 94 height 16
click at [319, 74] on p "The Miracle Anti-Aging Protocol Reserved for the World’s Elite, That Rewinds Yo…" at bounding box center [296, 73] width 100 height 79
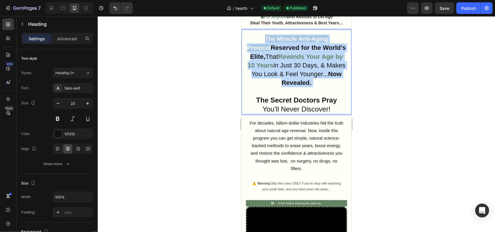
click at [319, 74] on p "The Miracle Anti-Aging Protocol Reserved for the World’s Elite, That Rewinds Yo…" at bounding box center [296, 73] width 100 height 79
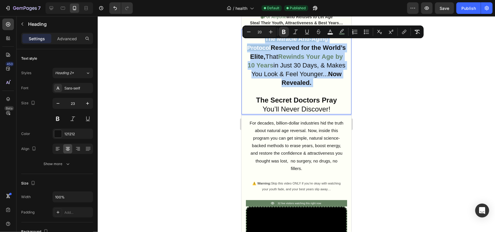
click at [312, 87] on p "The Miracle Anti-Aging Protocol Reserved for the World’s Elite, That Rewinds Yo…" at bounding box center [296, 73] width 100 height 79
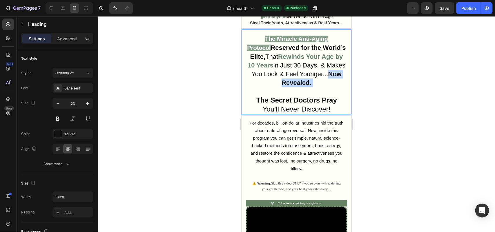
click at [312, 87] on p "The Miracle Anti-Aging Protocol Reserved for the World’s Elite, That Rewinds Yo…" at bounding box center [296, 73] width 100 height 79
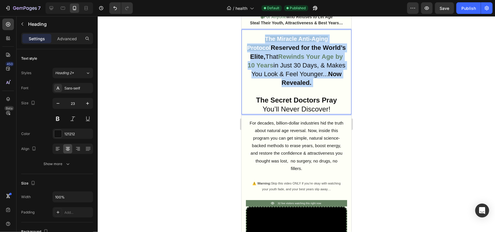
click at [312, 87] on p "The Miracle Anti-Aging Protocol Reserved for the World’s Elite, That Rewinds Yo…" at bounding box center [296, 73] width 100 height 79
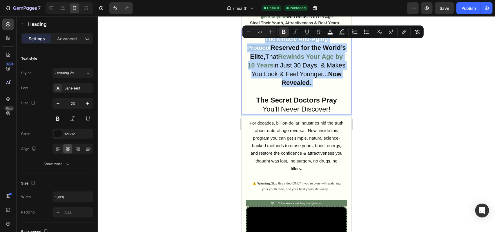
click at [315, 84] on p "The Miracle Anti-Aging Protocol Reserved for the World’s Elite, That Rewinds Yo…" at bounding box center [296, 73] width 100 height 79
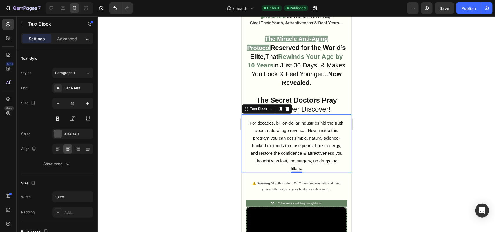
click at [323, 132] on p "For decades, billion-dollar industries hid the truth about natural age reversal…" at bounding box center [296, 145] width 94 height 53
click at [322, 128] on span "For decades, billion-dollar industries hid the truth about natural age reversal…" at bounding box center [297, 145] width 94 height 51
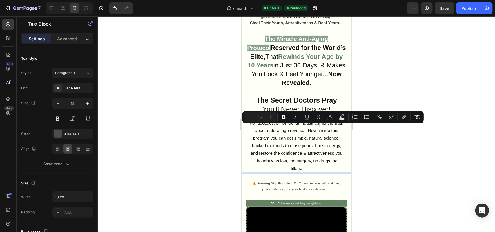
click at [322, 128] on span "For decades, billion-dollar industries hid the truth about natural age reversal…" at bounding box center [297, 145] width 94 height 51
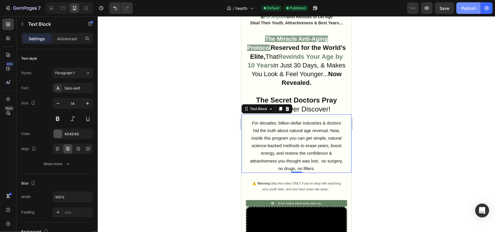
click at [473, 4] on button "Publish" at bounding box center [469, 8] width 24 height 12
click at [304, 152] on span "For decades, billion-dollar industries & doctors hid the truth about natural ag…" at bounding box center [296, 145] width 93 height 51
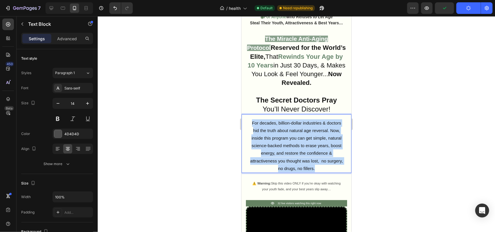
click at [304, 152] on span "For decades, billion-dollar industries & doctors hid the truth about natural ag…" at bounding box center [296, 145] width 93 height 51
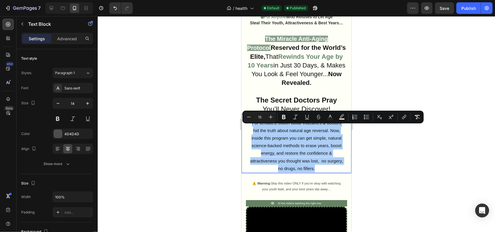
click at [200, 142] on div at bounding box center [297, 124] width 398 height 216
